Goal: Task Accomplishment & Management: Manage account settings

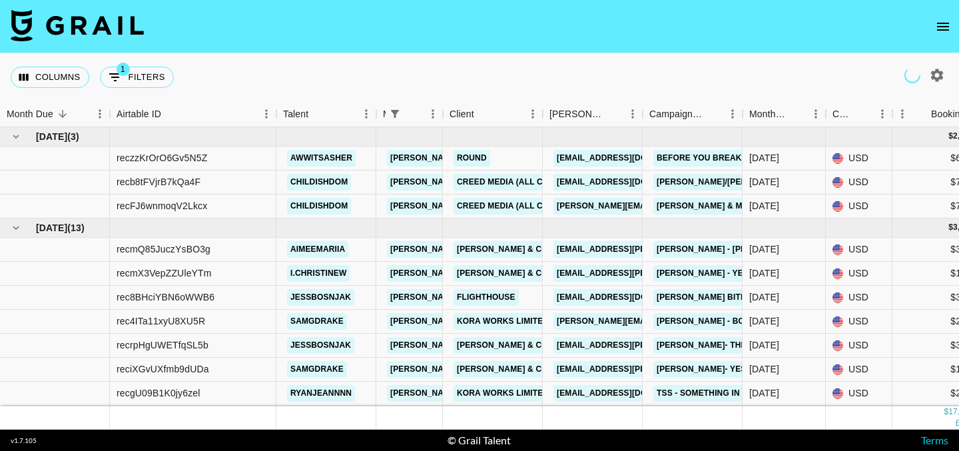
click at [942, 26] on icon "open drawer" at bounding box center [943, 27] width 12 height 8
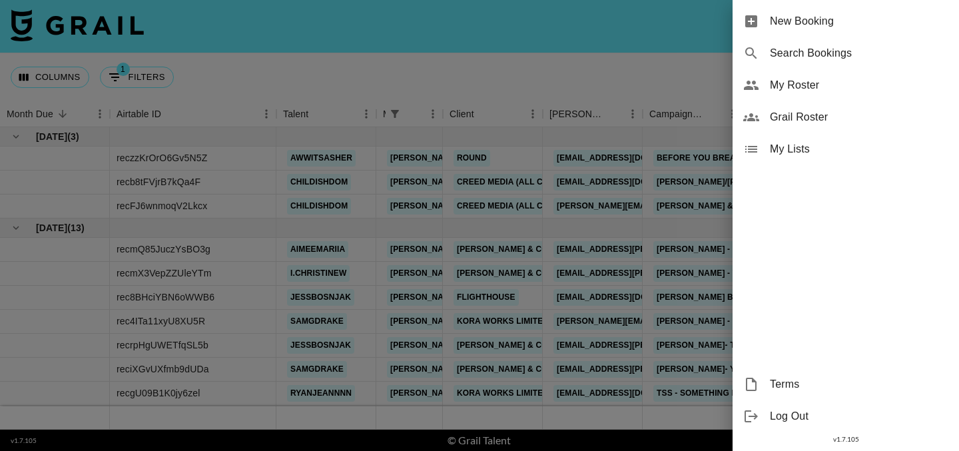
click at [796, 91] on span "My Roster" at bounding box center [859, 85] width 178 height 16
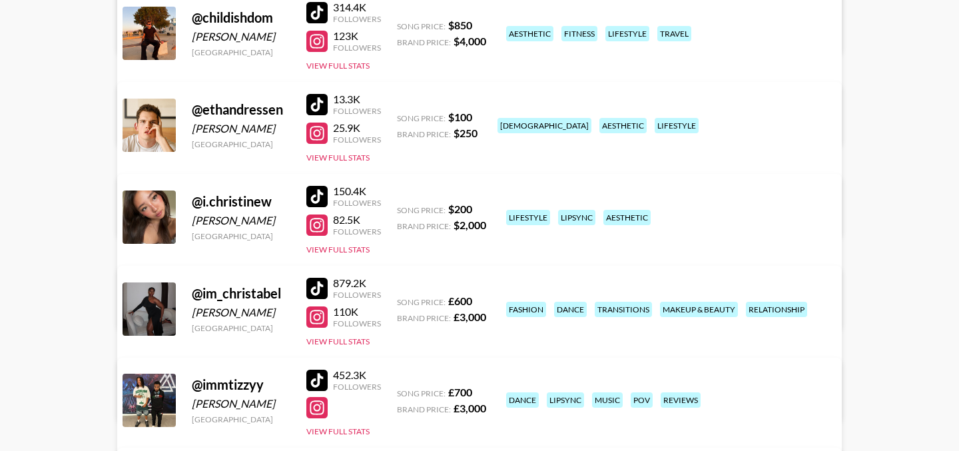
scroll to position [400, 0]
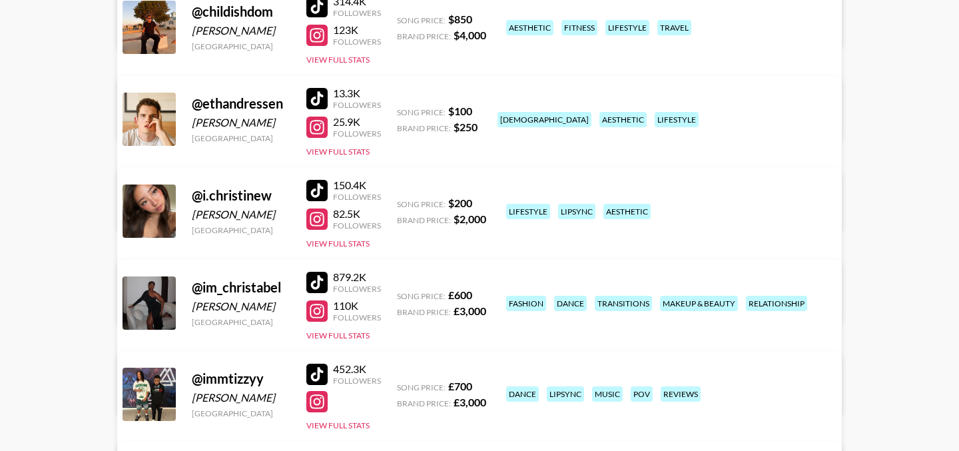
click at [401, 294] on link "View/Edit Details" at bounding box center [271, 300] width 260 height 13
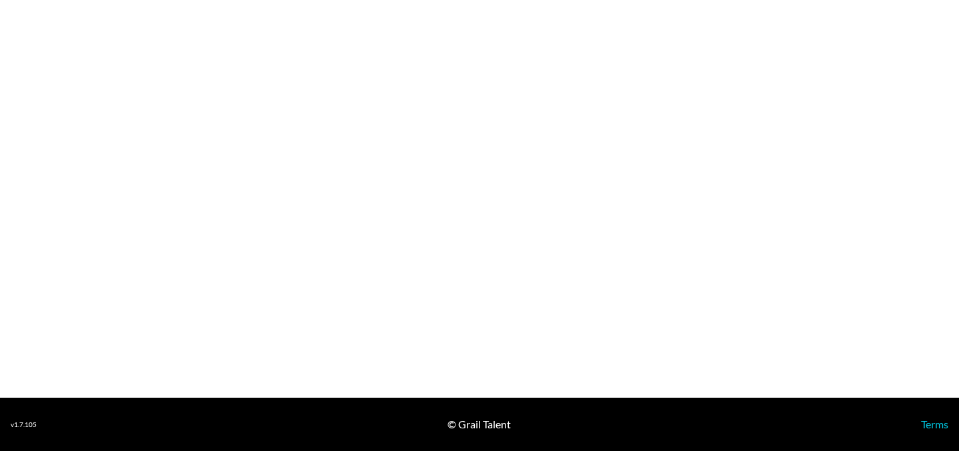
select select "USD"
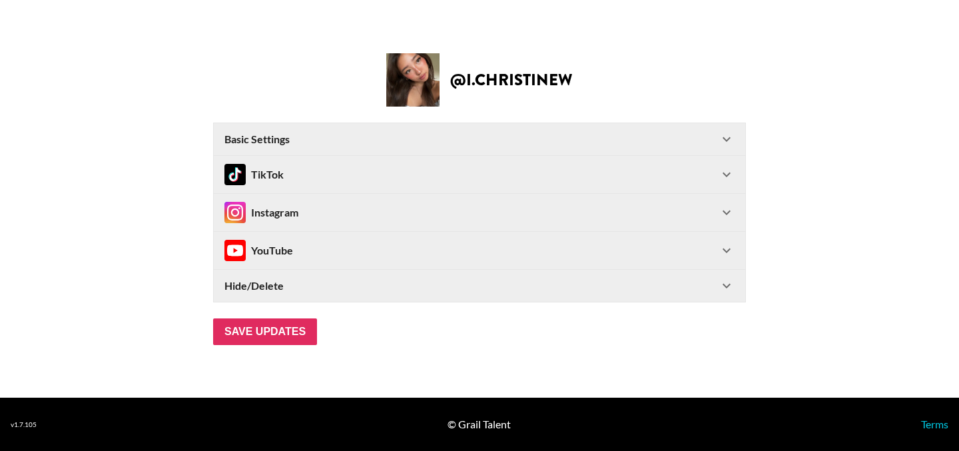
click at [727, 176] on icon at bounding box center [726, 174] width 16 height 16
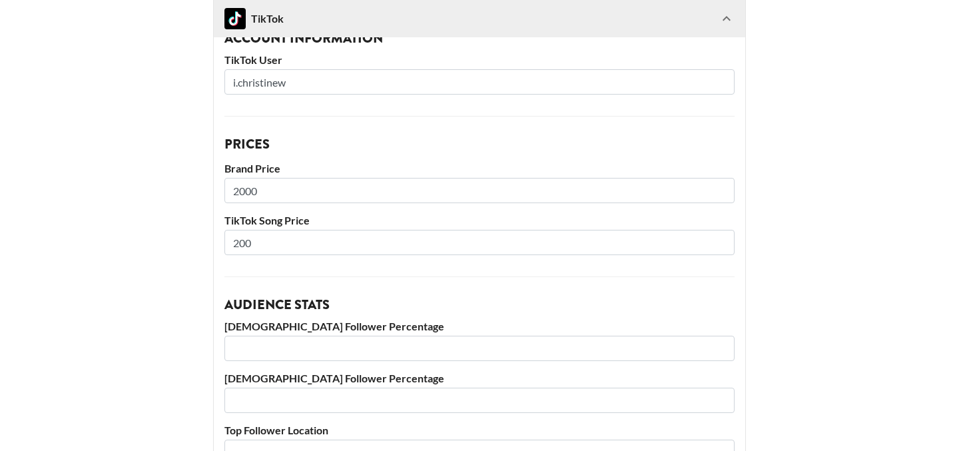
scroll to position [147, 0]
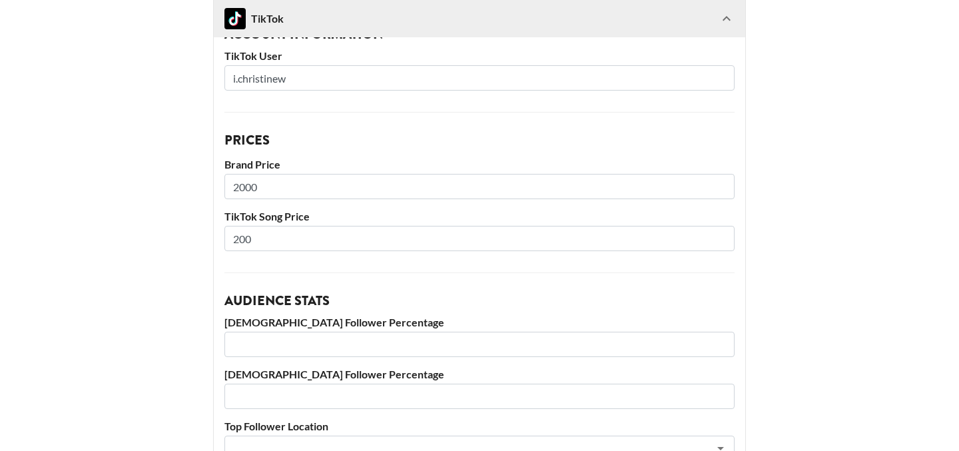
click at [279, 238] on input "200" at bounding box center [479, 238] width 510 height 25
type input "250"
click at [144, 249] on main "@ i.christinew Basic Settings Airtable ID: recmlNo2HvjovMejq Manager(s) juraj.c…" at bounding box center [479, 331] width 937 height 915
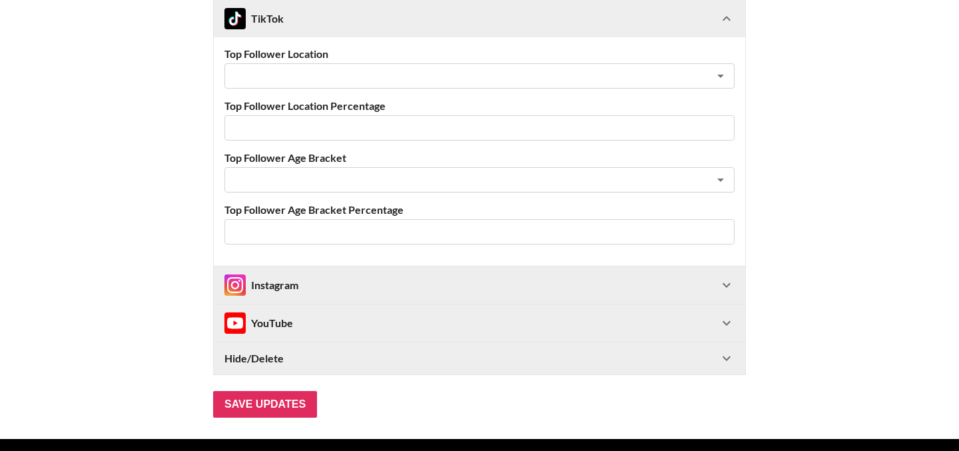
scroll to position [561, 0]
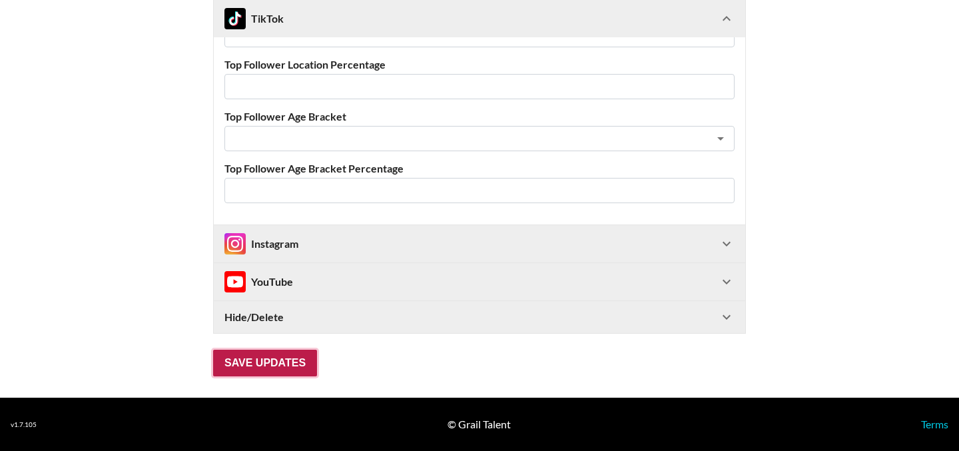
click at [243, 373] on input "Save Updates" at bounding box center [265, 363] width 104 height 27
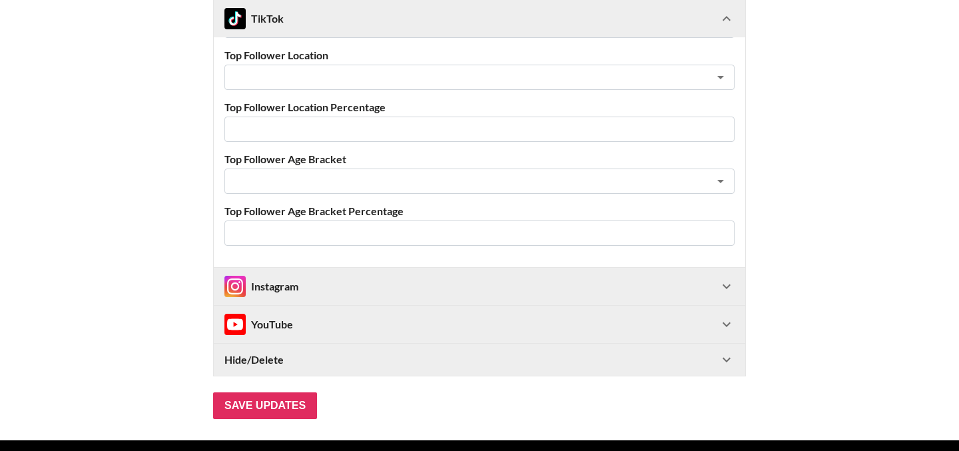
scroll to position [21, 0]
